Goal: Check status: Check status

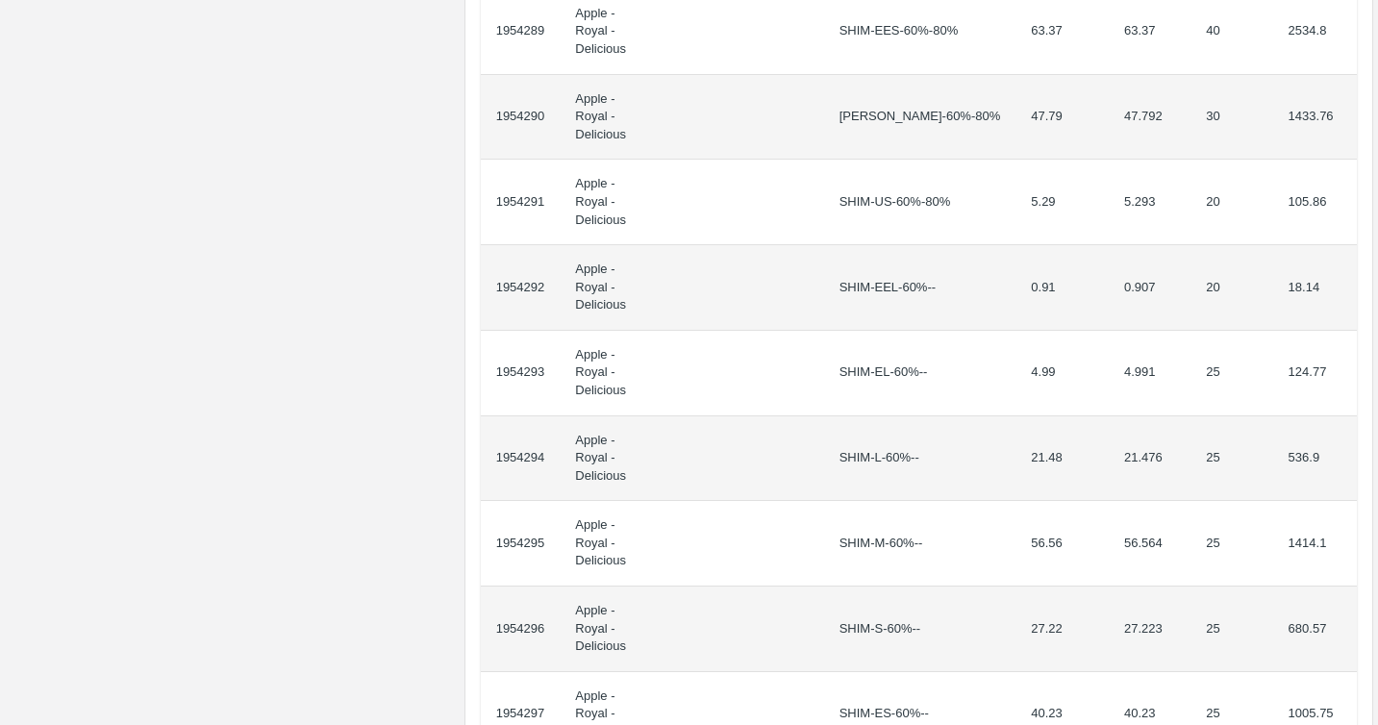
scroll to position [1660, 0]
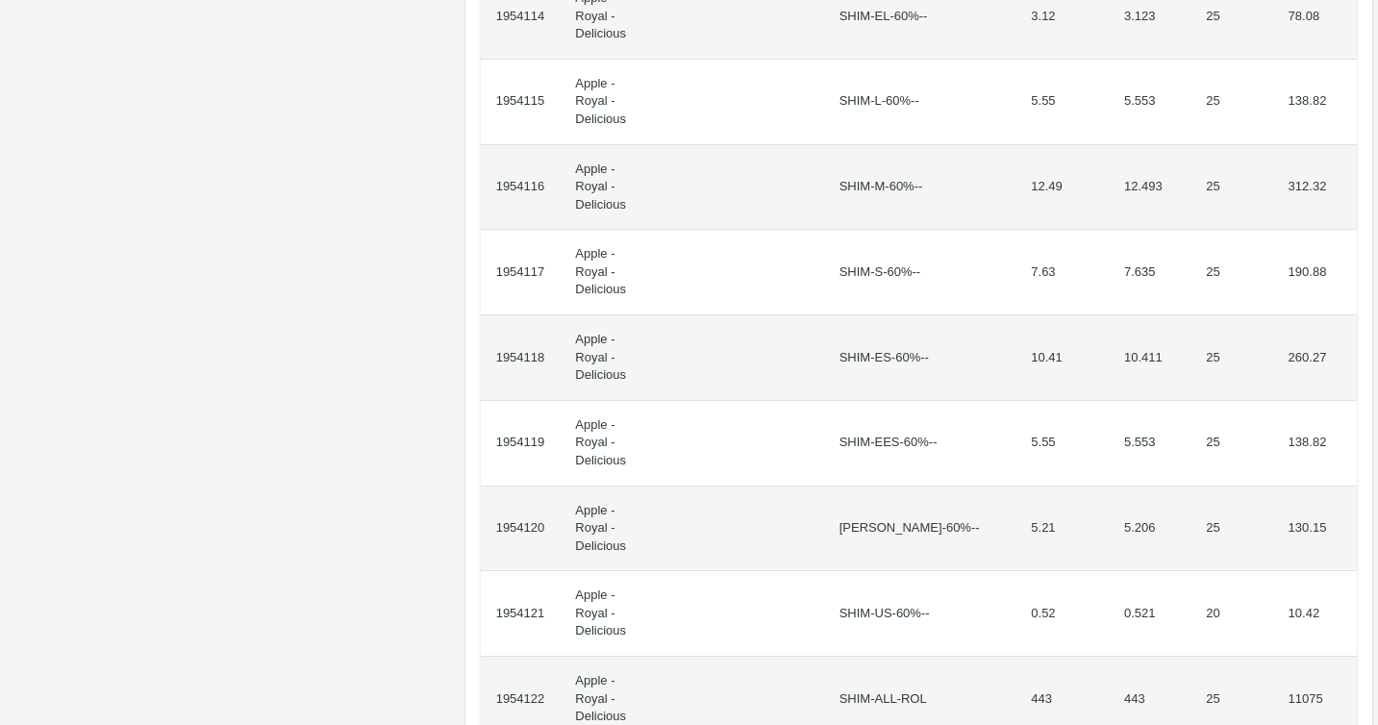
scroll to position [1891, 0]
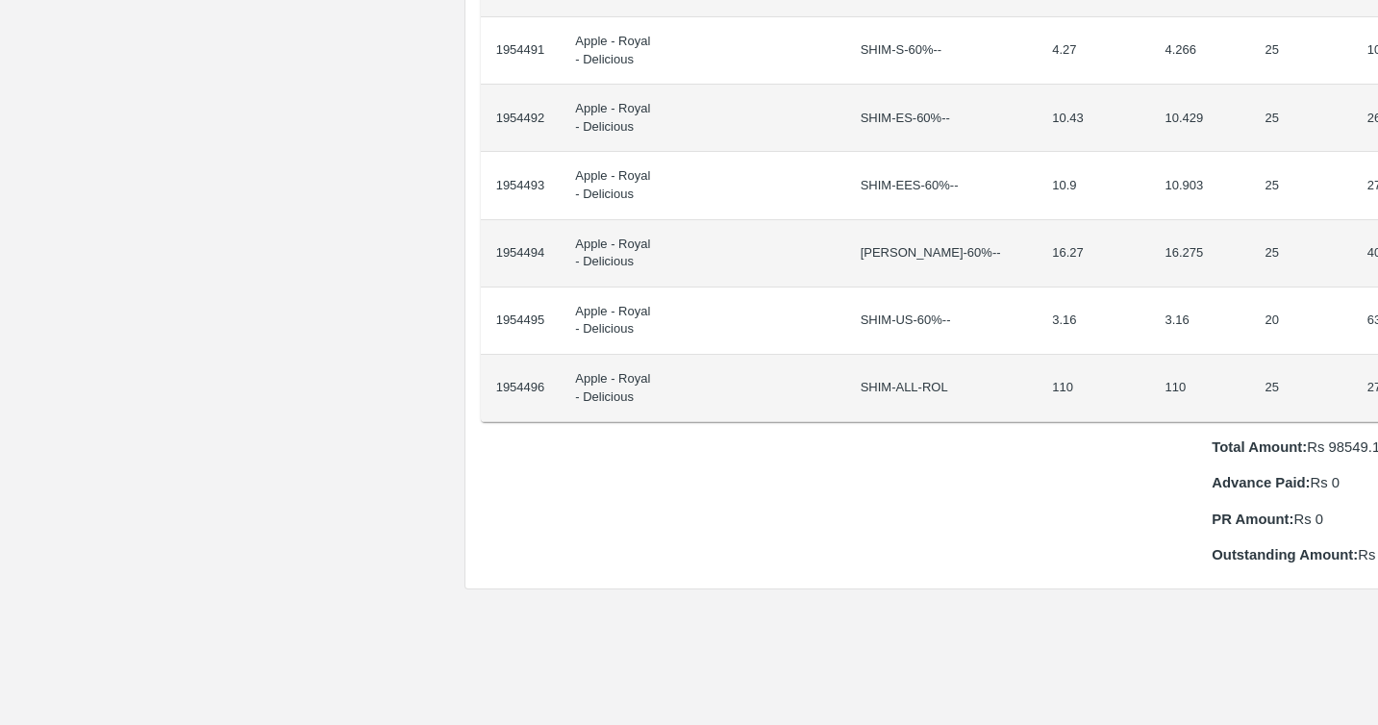
scroll to position [1755, 0]
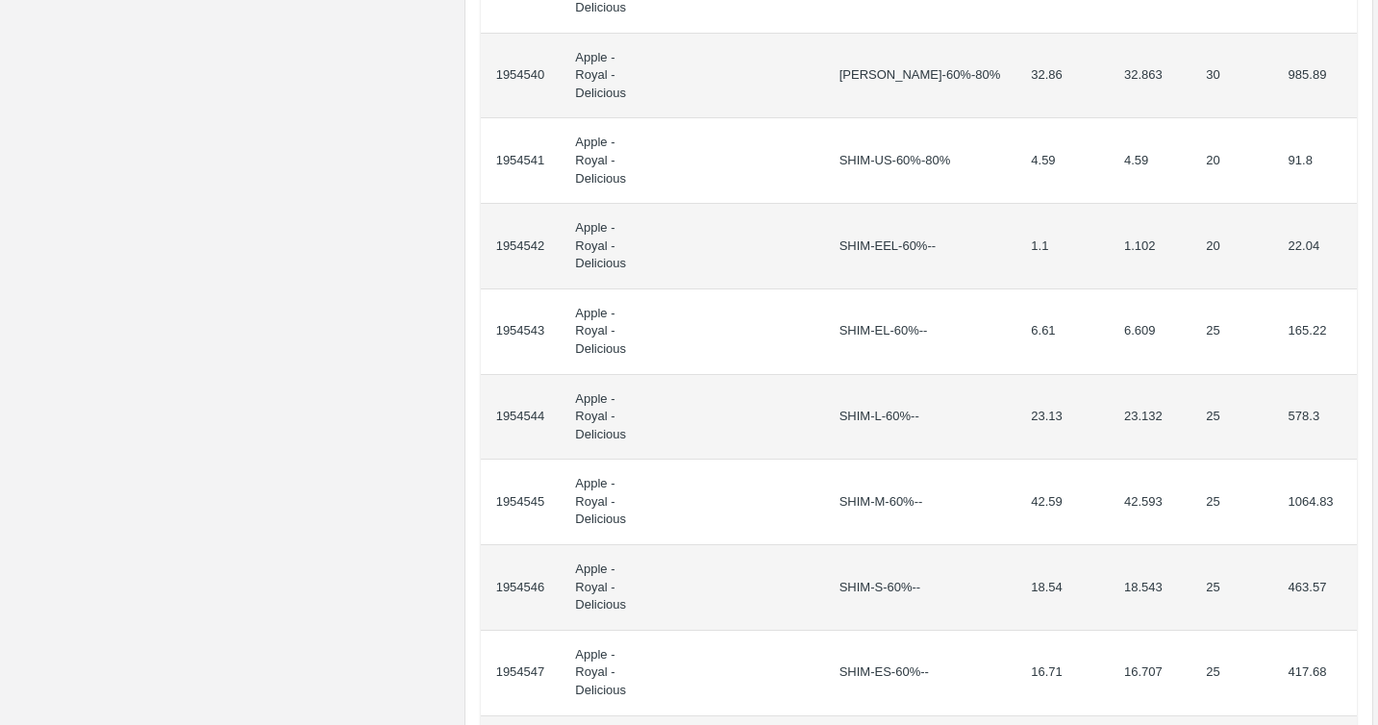
scroll to position [1648, 0]
drag, startPoint x: 818, startPoint y: 501, endPoint x: 1211, endPoint y: 495, distance: 392.4
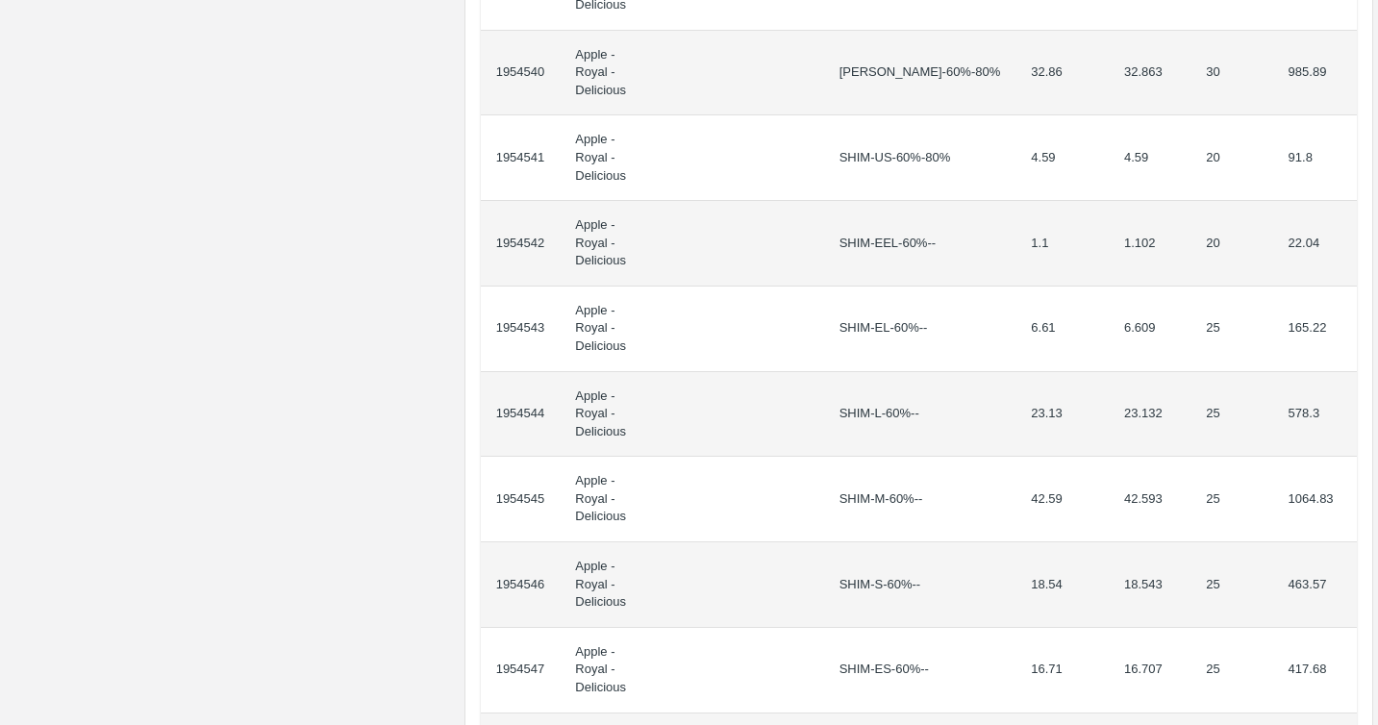
drag, startPoint x: 1329, startPoint y: 507, endPoint x: 803, endPoint y: 499, distance: 526.1
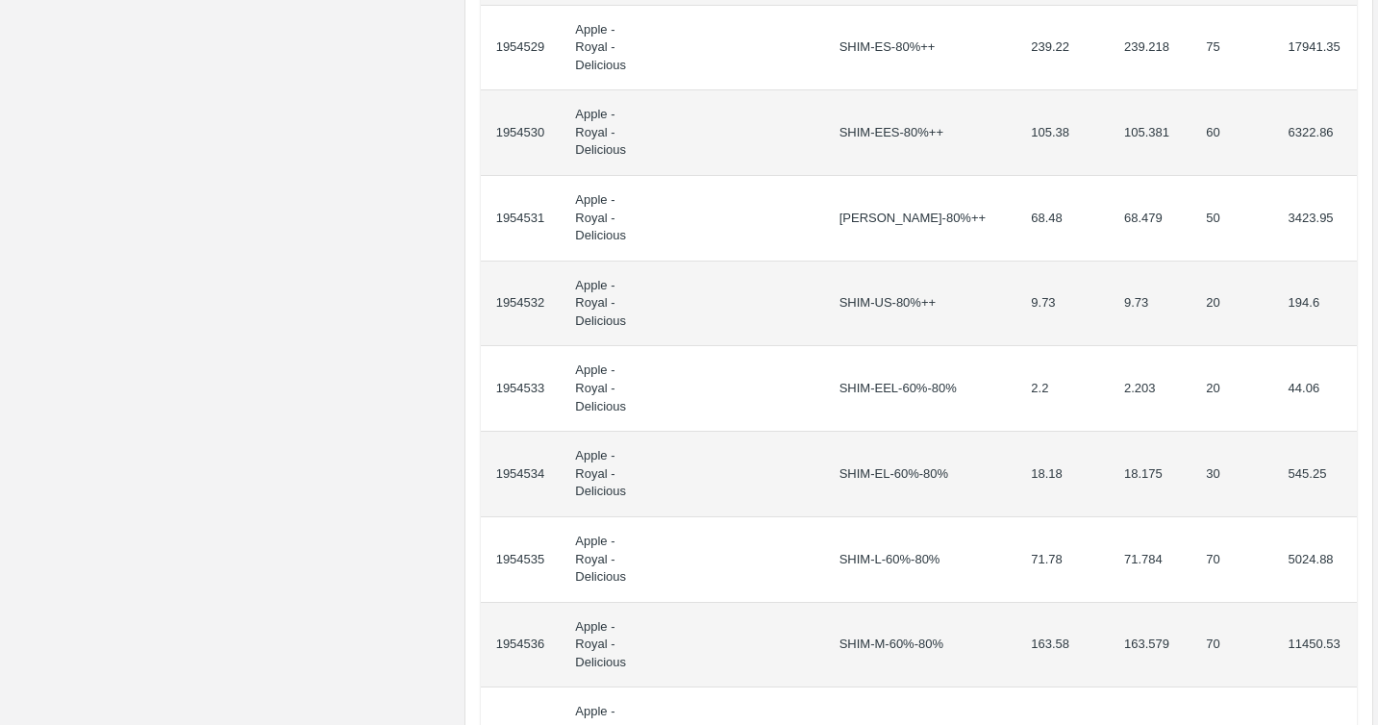
scroll to position [0, 0]
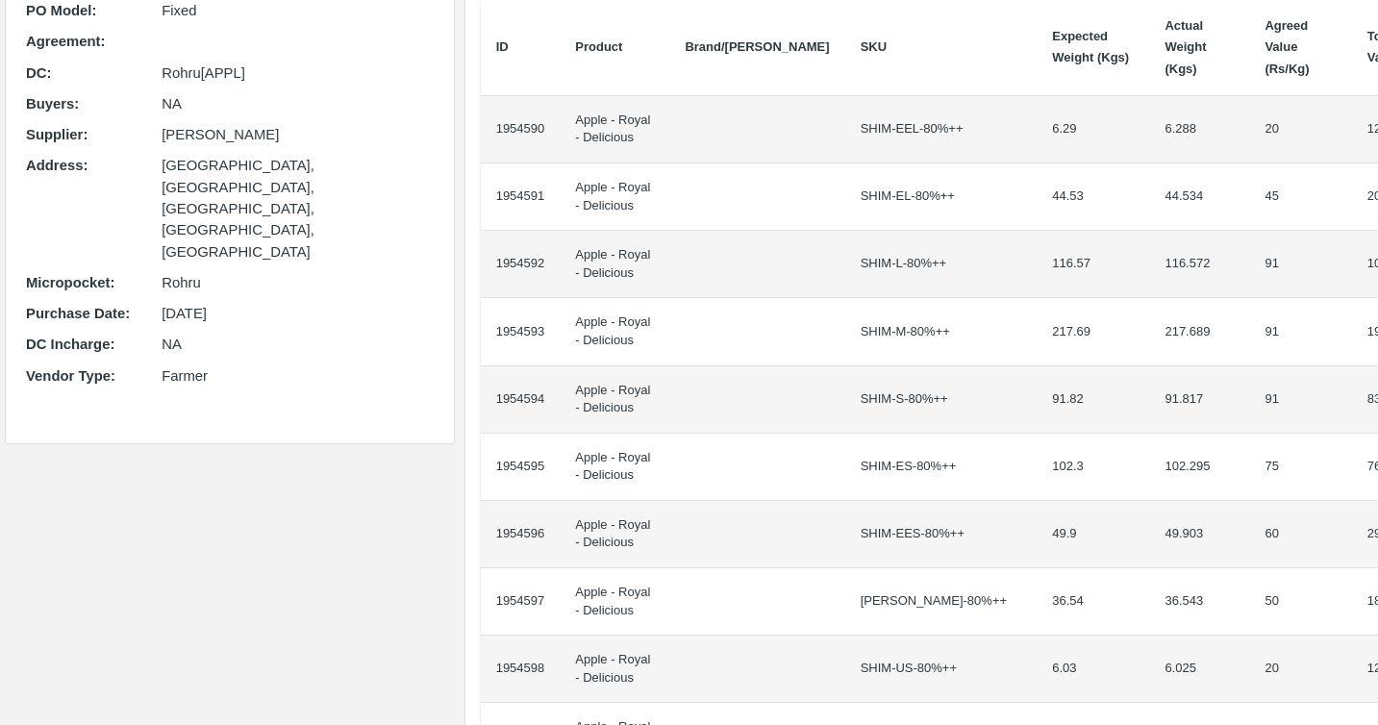
scroll to position [201, 0]
